Goal: Purchase product/service

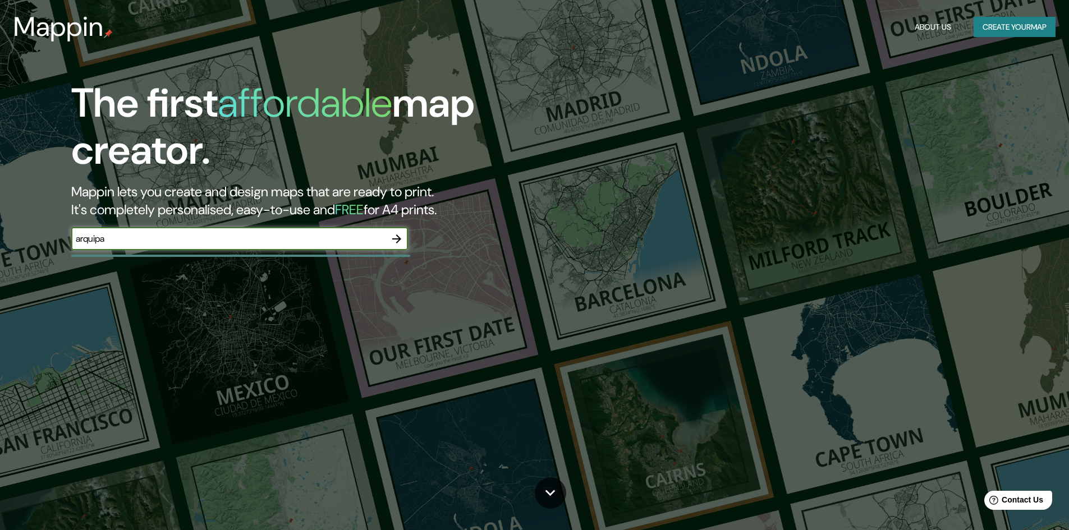
type input "arquipa"
drag, startPoint x: 411, startPoint y: 236, endPoint x: 404, endPoint y: 241, distance: 8.8
click at [408, 240] on div "The first affordable map creator. Mappin lets you create and design maps that a…" at bounding box center [338, 171] width 641 height 182
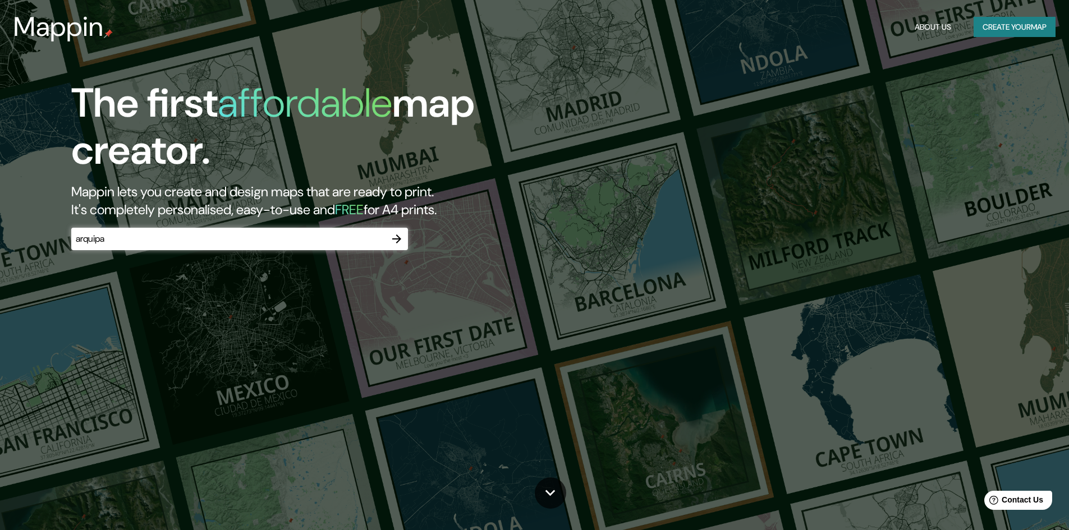
click at [401, 240] on icon "button" at bounding box center [396, 238] width 13 height 13
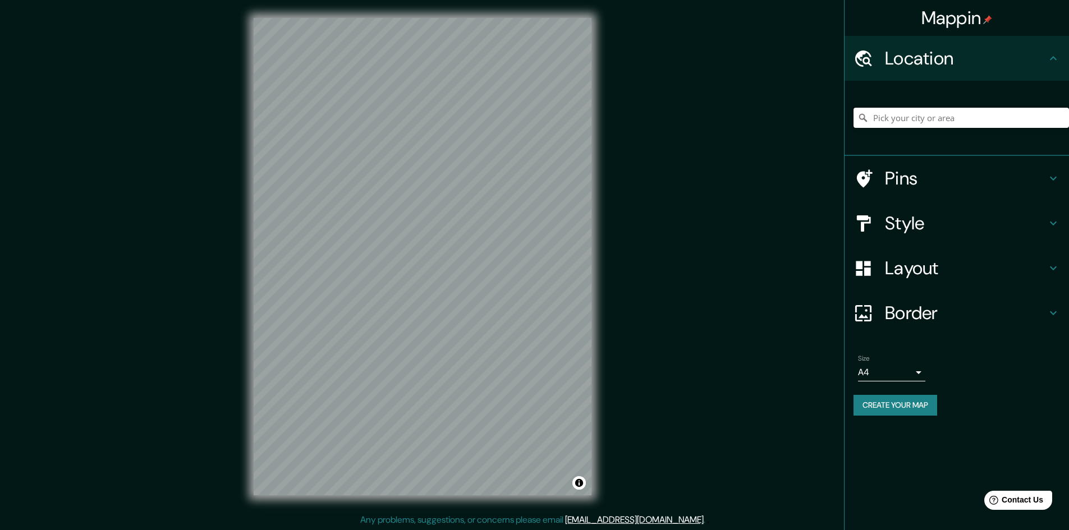
click at [892, 117] on input "Pick your city or area" at bounding box center [960, 118] width 215 height 20
click at [920, 121] on input "[GEOGRAPHIC_DATA], [GEOGRAPHIC_DATA], [GEOGRAPHIC_DATA]" at bounding box center [960, 118] width 215 height 20
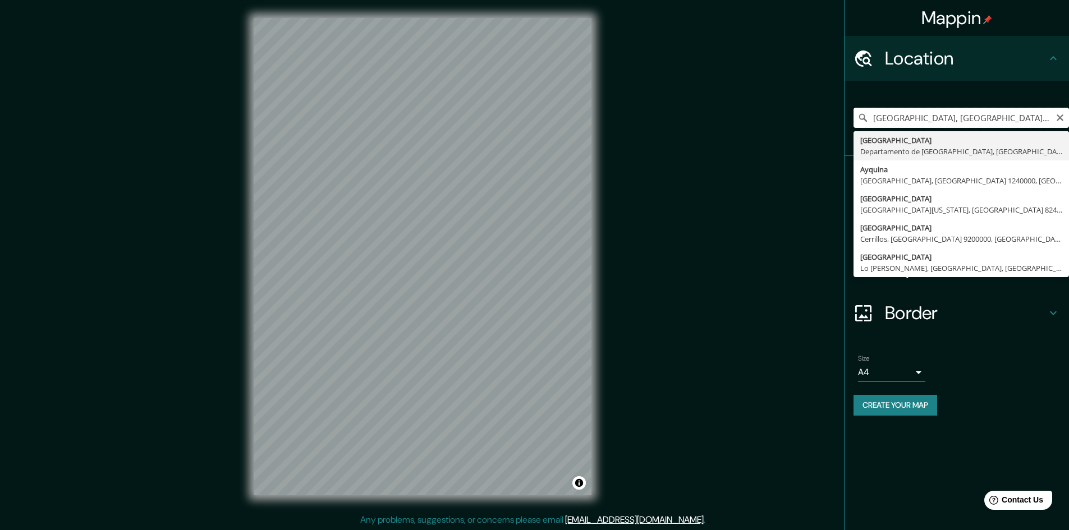
click at [935, 117] on input "[GEOGRAPHIC_DATA], [GEOGRAPHIC_DATA], [GEOGRAPHIC_DATA]" at bounding box center [960, 118] width 215 height 20
type input "[GEOGRAPHIC_DATA], [GEOGRAPHIC_DATA], [GEOGRAPHIC_DATA]"
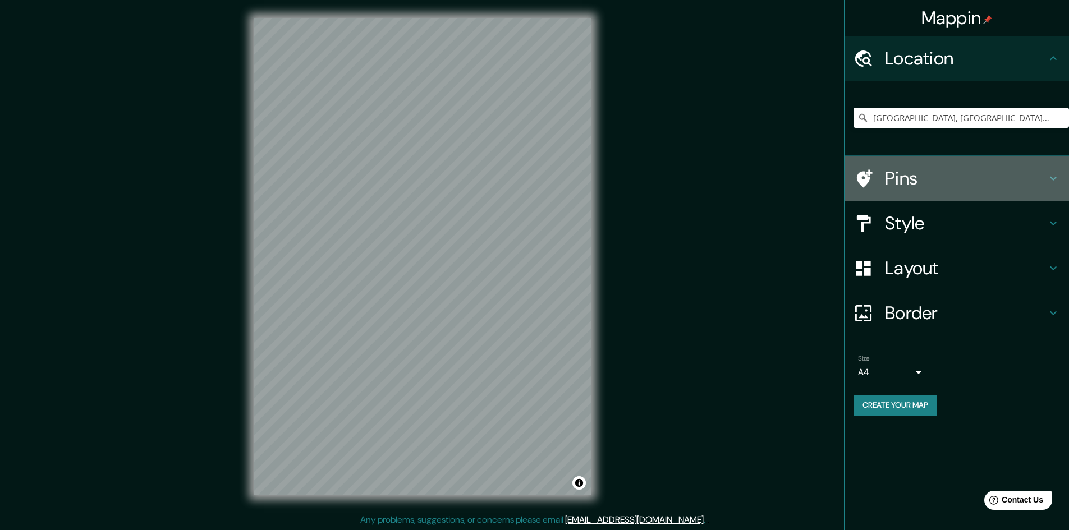
click at [898, 178] on h4 "Pins" at bounding box center [966, 178] width 162 height 22
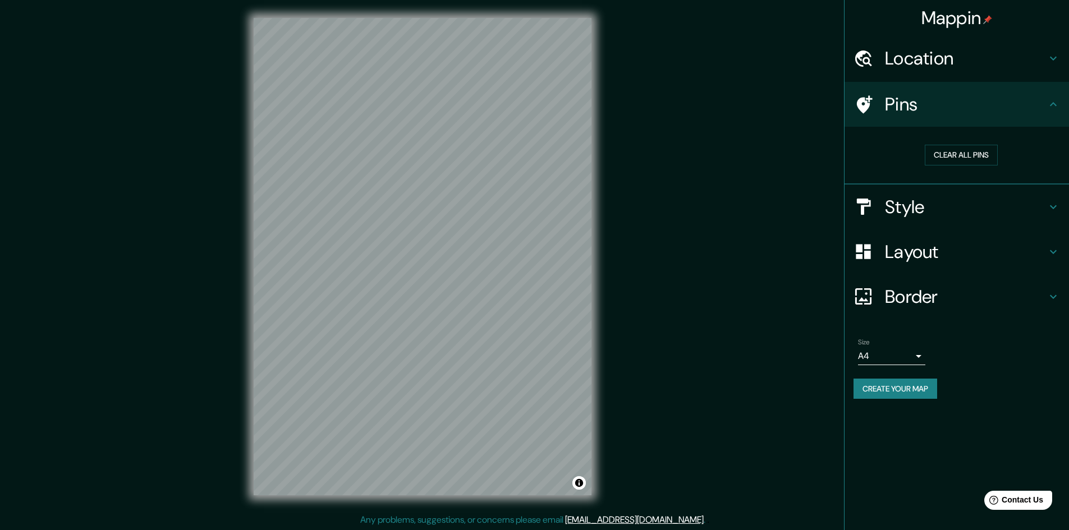
click at [936, 204] on h4 "Style" at bounding box center [966, 207] width 162 height 22
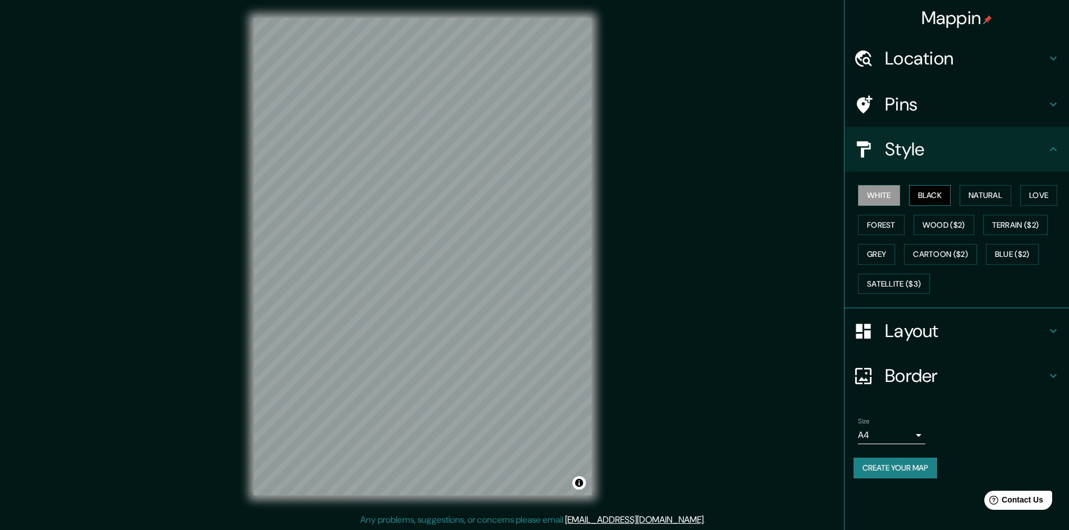
click at [931, 198] on button "Black" at bounding box center [930, 195] width 42 height 21
click at [954, 182] on div "White Black Natural Love Forest Wood ($2) Terrain ($2) Grey Cartoon ($2) Blue (…" at bounding box center [960, 240] width 215 height 118
click at [950, 195] on button "Black" at bounding box center [930, 195] width 42 height 21
click at [977, 191] on button "Natural" at bounding box center [985, 195] width 52 height 21
click at [1044, 189] on button "Love" at bounding box center [1038, 195] width 37 height 21
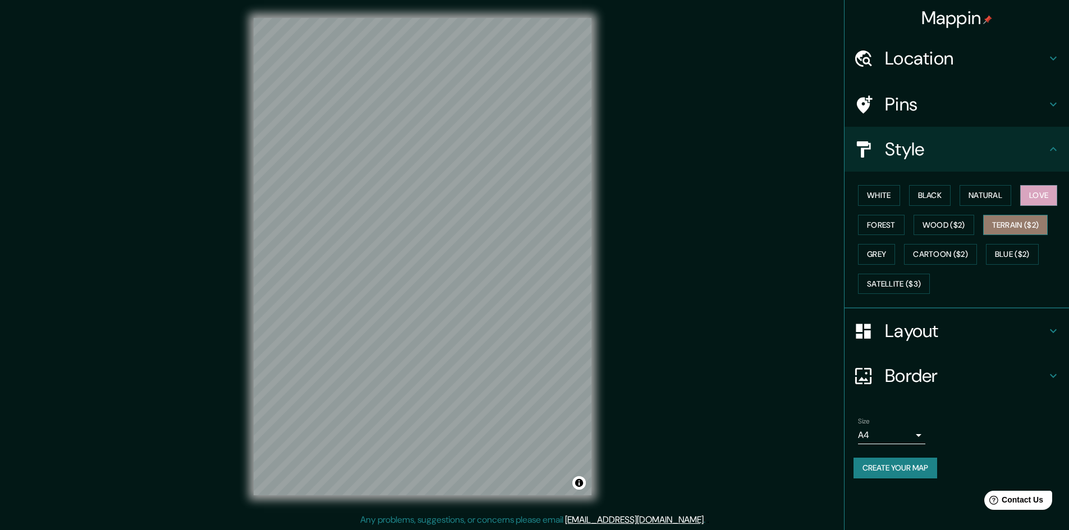
click at [1021, 231] on button "Terrain ($2)" at bounding box center [1015, 225] width 65 height 21
click at [952, 228] on button "Wood ($2)" at bounding box center [943, 225] width 61 height 21
click at [885, 227] on button "Forest" at bounding box center [881, 225] width 47 height 21
click at [882, 250] on button "Grey" at bounding box center [876, 254] width 37 height 21
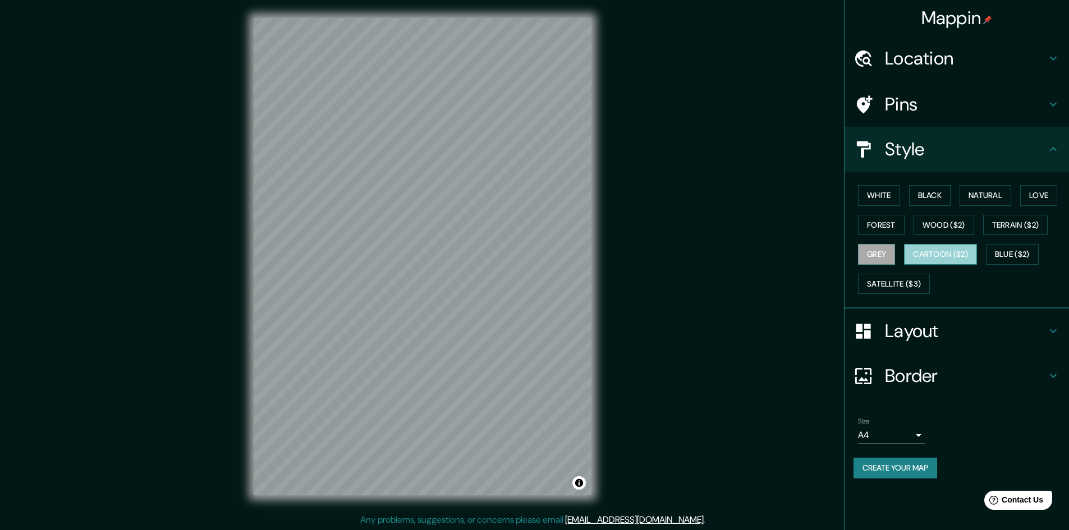
click at [925, 255] on button "Cartoon ($2)" at bounding box center [940, 254] width 73 height 21
click at [994, 251] on button "Blue ($2)" at bounding box center [1012, 254] width 53 height 21
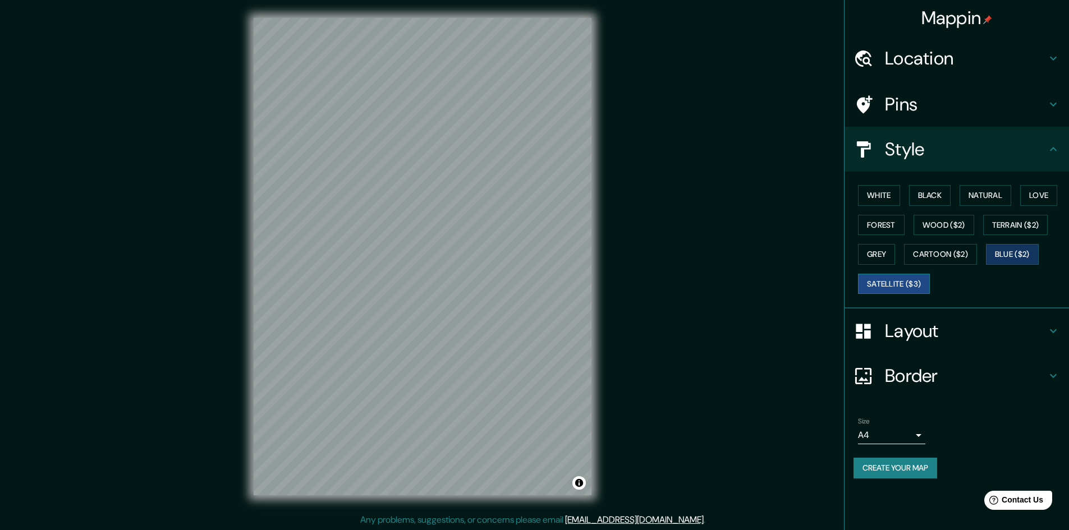
click at [913, 290] on button "Satellite ($3)" at bounding box center [894, 284] width 72 height 21
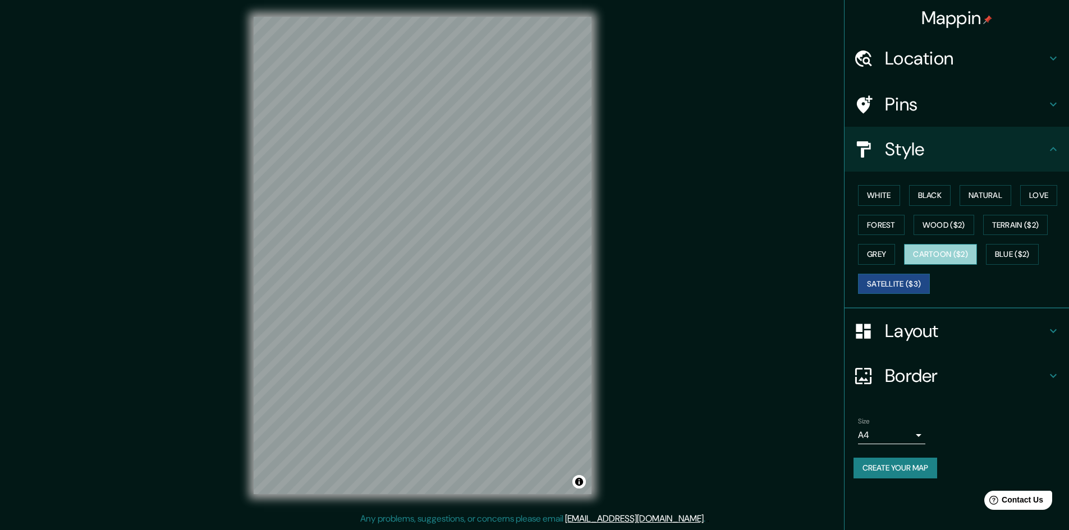
click at [976, 256] on button "Cartoon ($2)" at bounding box center [940, 254] width 73 height 21
click at [1010, 247] on button "Blue ($2)" at bounding box center [1012, 254] width 53 height 21
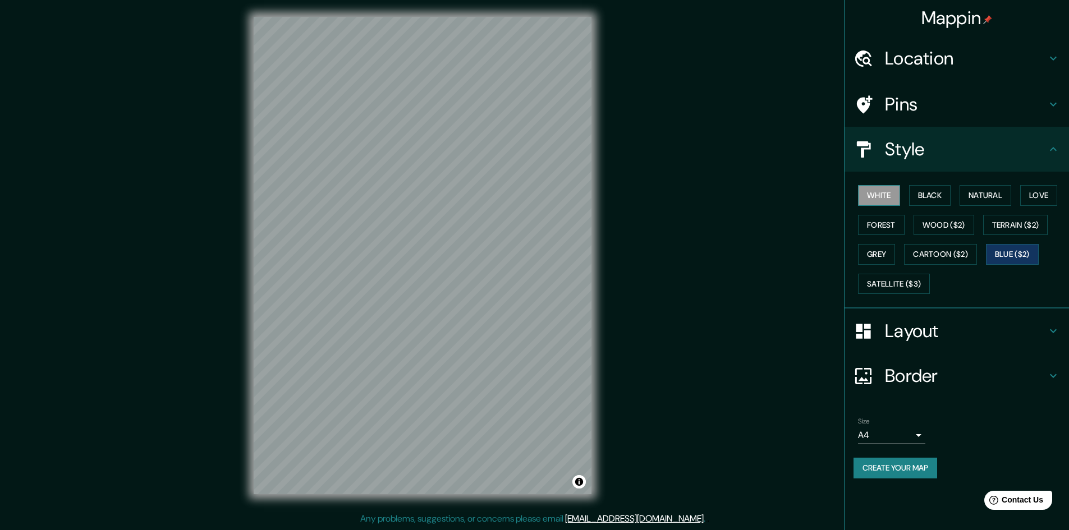
click at [900, 194] on button "White" at bounding box center [879, 195] width 42 height 21
